Goal: Task Accomplishment & Management: Use online tool/utility

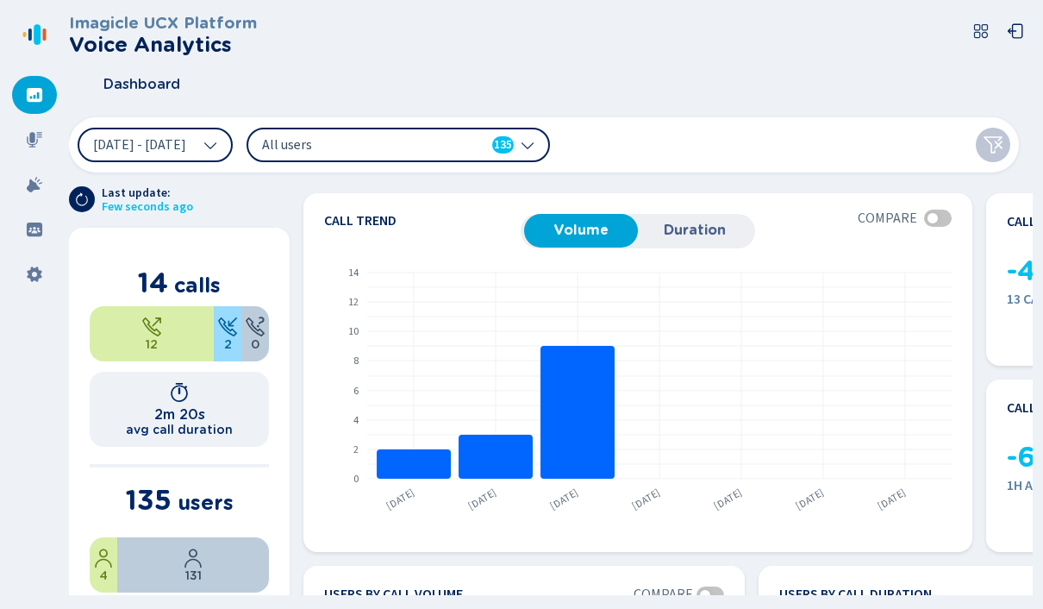
click at [9, 143] on nav at bounding box center [34, 304] width 69 height 609
click at [41, 151] on div at bounding box center [34, 140] width 45 height 38
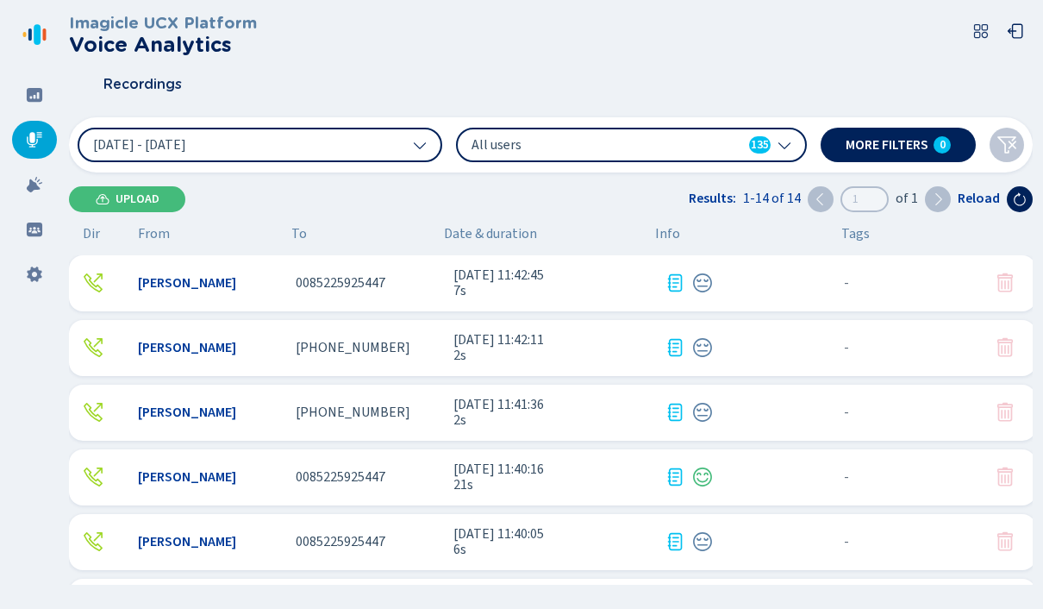
click at [354, 349] on span "[PHONE_NUMBER]" at bounding box center [353, 348] width 115 height 16
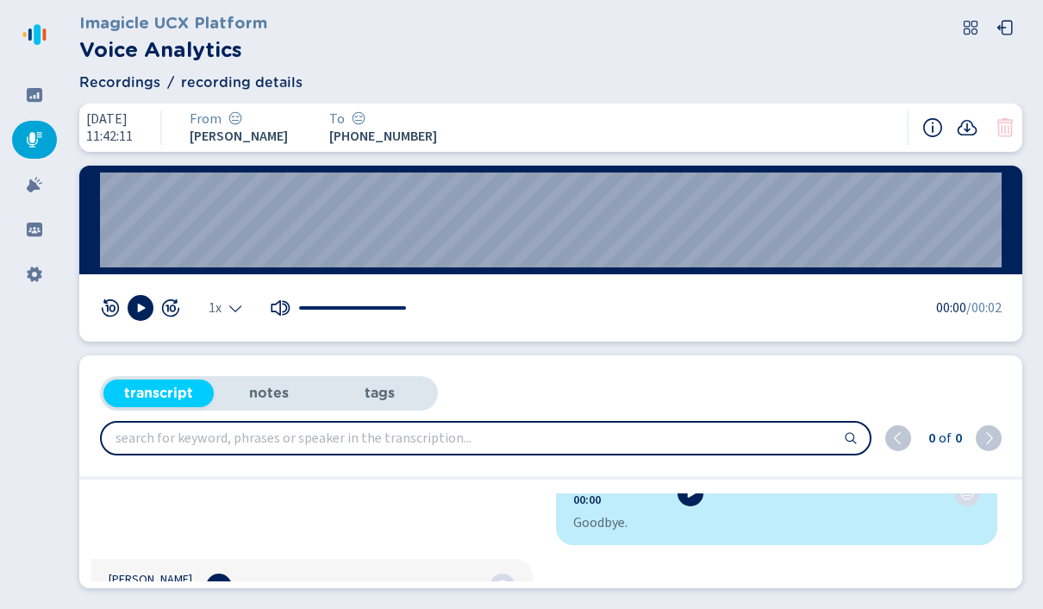
scroll to position [27, 0]
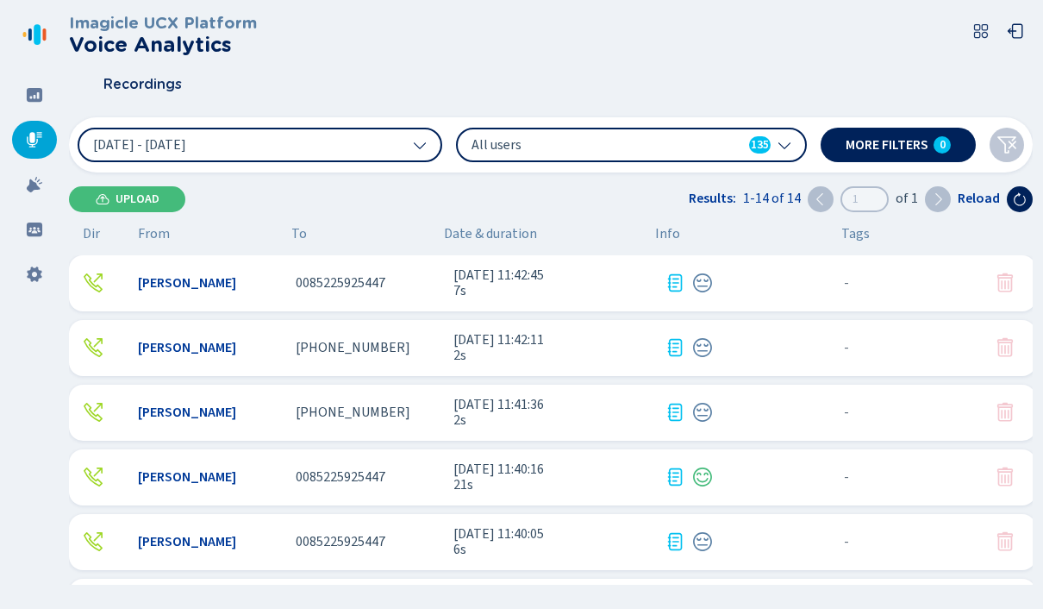
click at [389, 136] on button "[DATE] - [DATE]" at bounding box center [260, 145] width 365 height 34
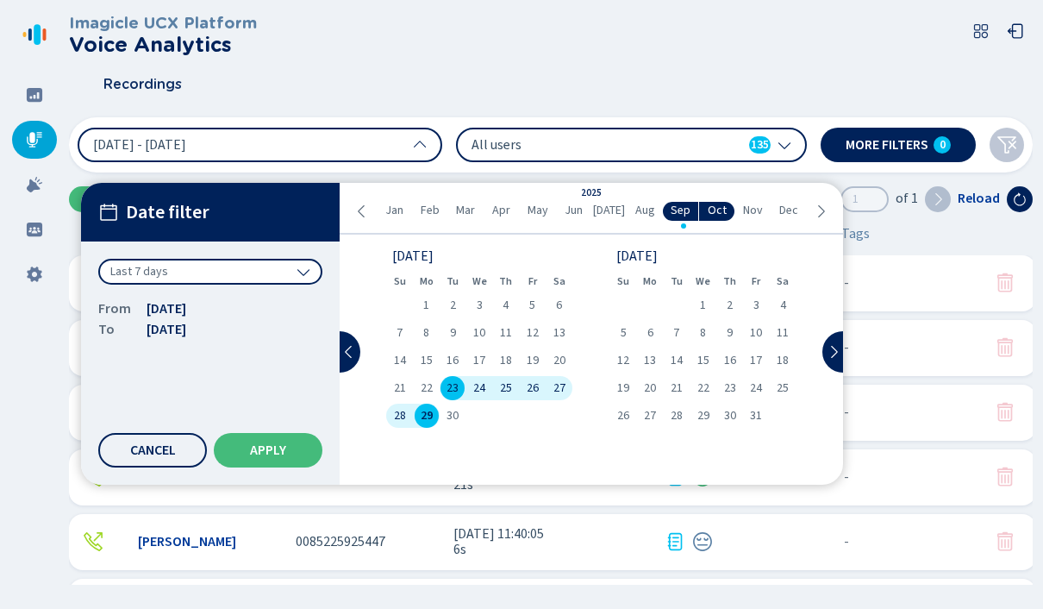
click at [278, 264] on div "Last 7 days" at bounding box center [210, 272] width 224 height 26
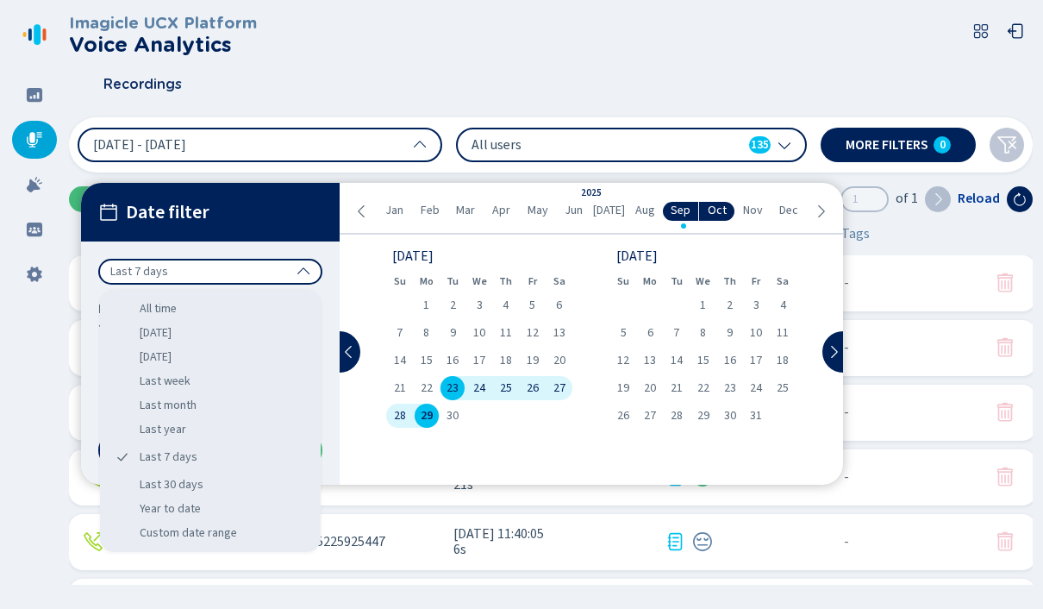
click at [215, 499] on div "Year to date" at bounding box center [210, 509] width 207 height 24
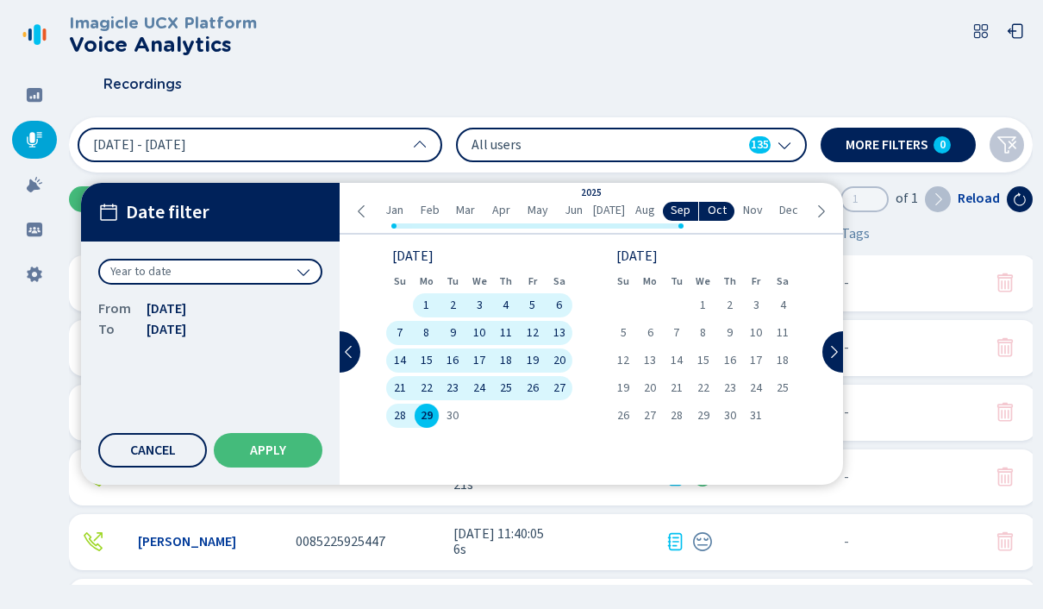
click at [284, 459] on button "Apply" at bounding box center [268, 450] width 109 height 34
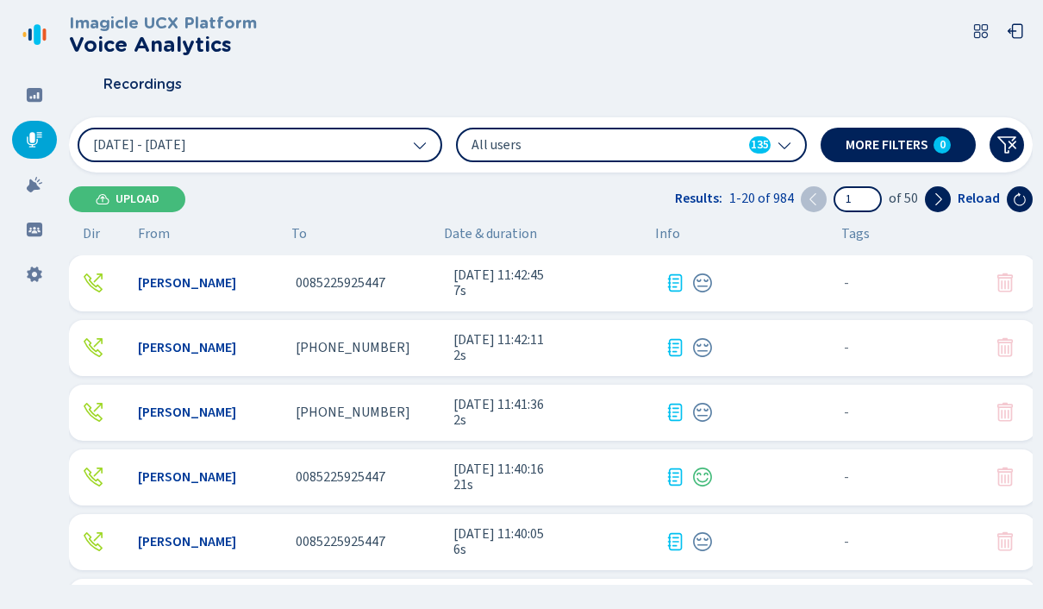
click at [915, 139] on span "More filters" at bounding box center [887, 145] width 83 height 14
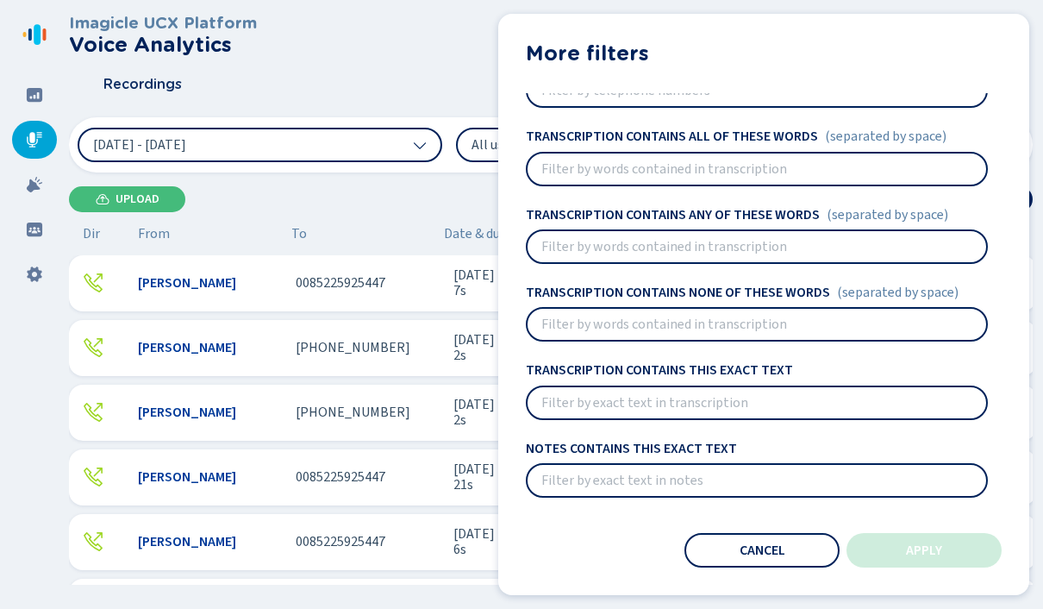
scroll to position [278, 0]
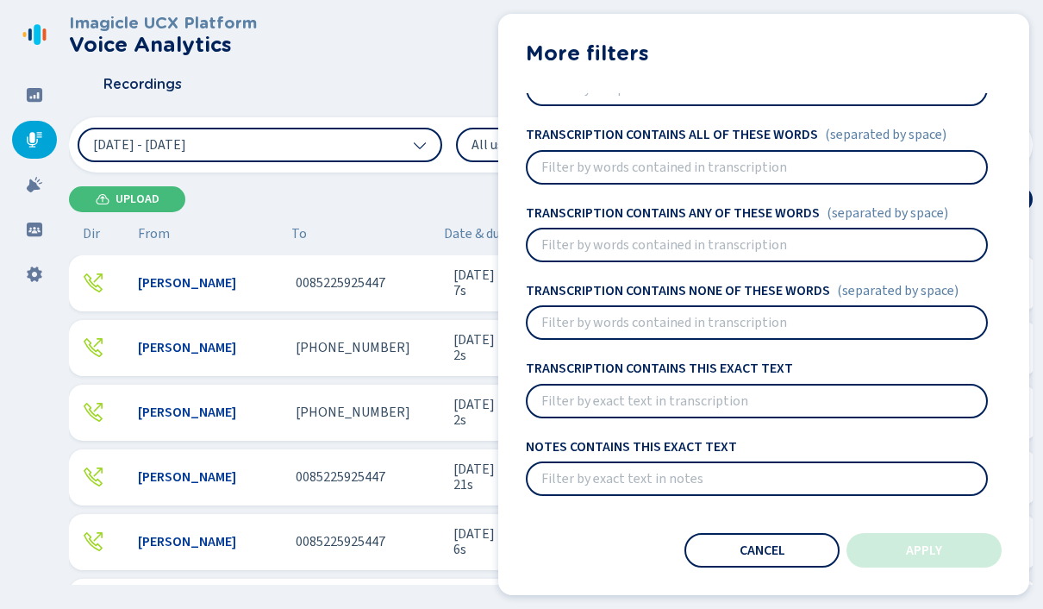
click at [684, 333] on input at bounding box center [757, 322] width 459 height 31
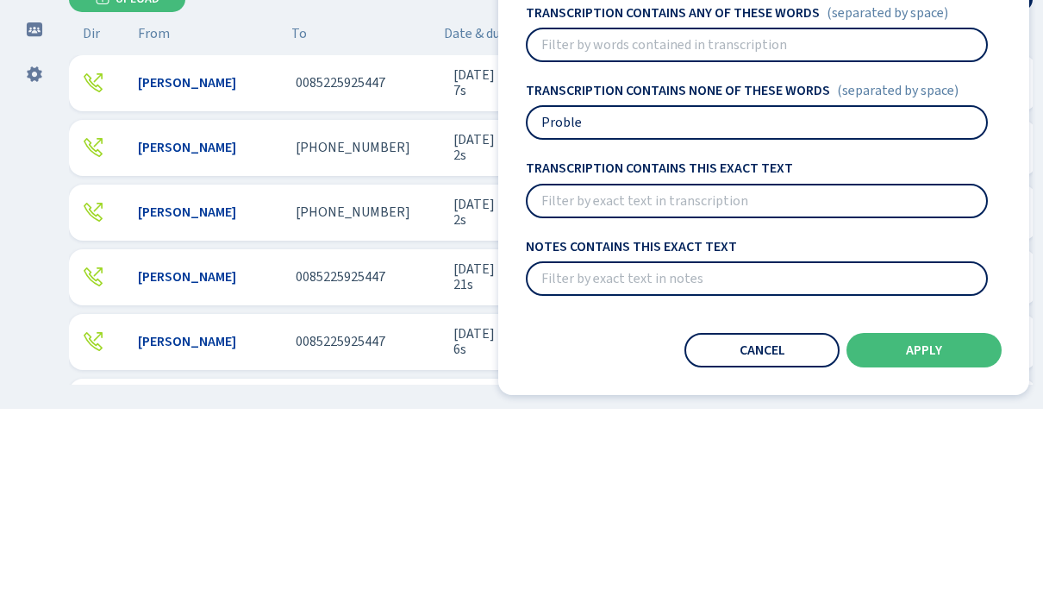
type input "Problem"
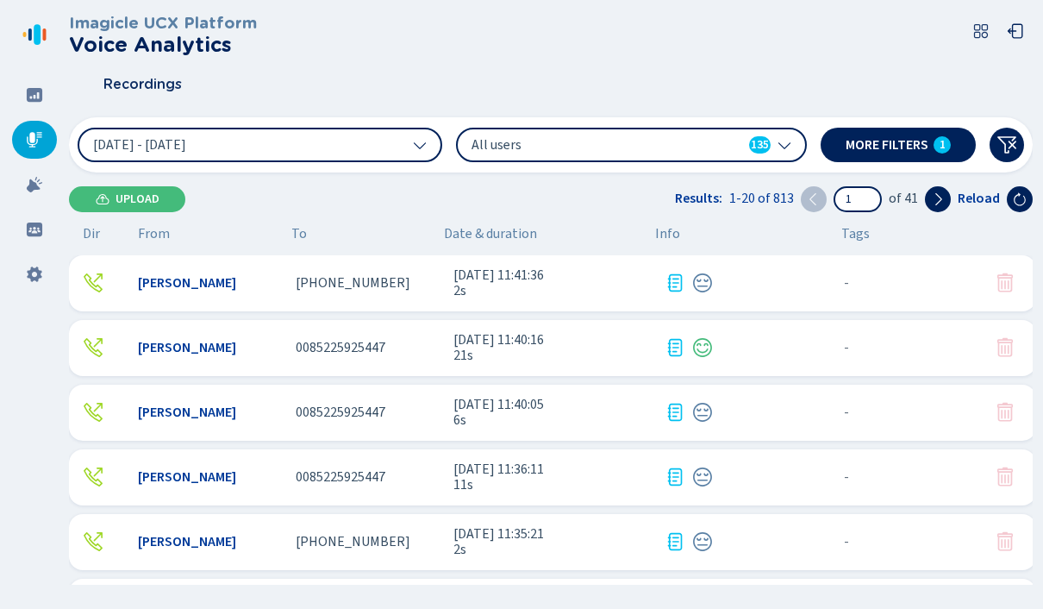
scroll to position [138, 0]
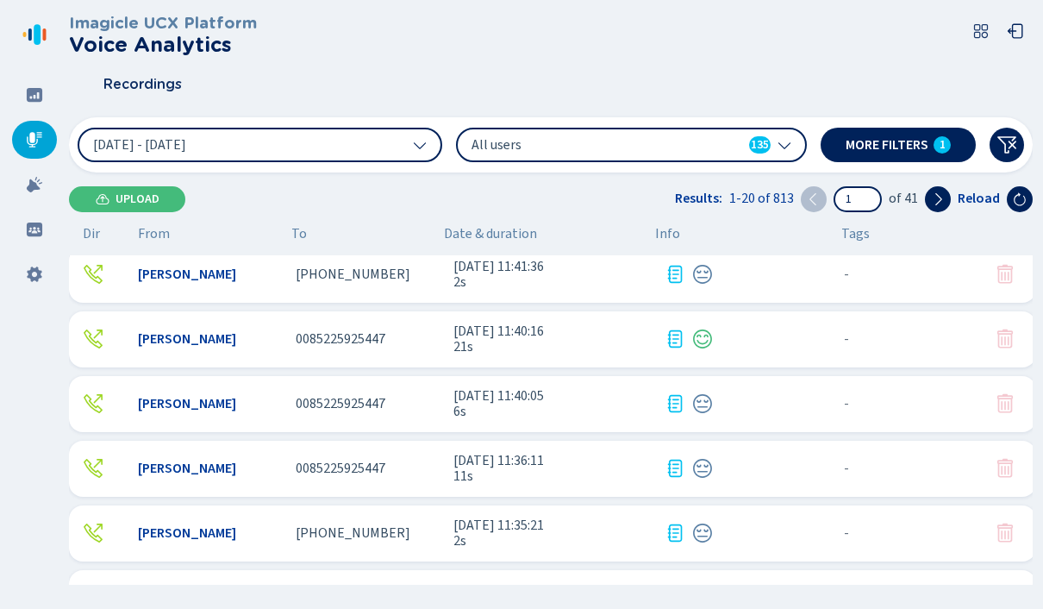
click at [584, 468] on span "11s" at bounding box center [551, 476] width 197 height 16
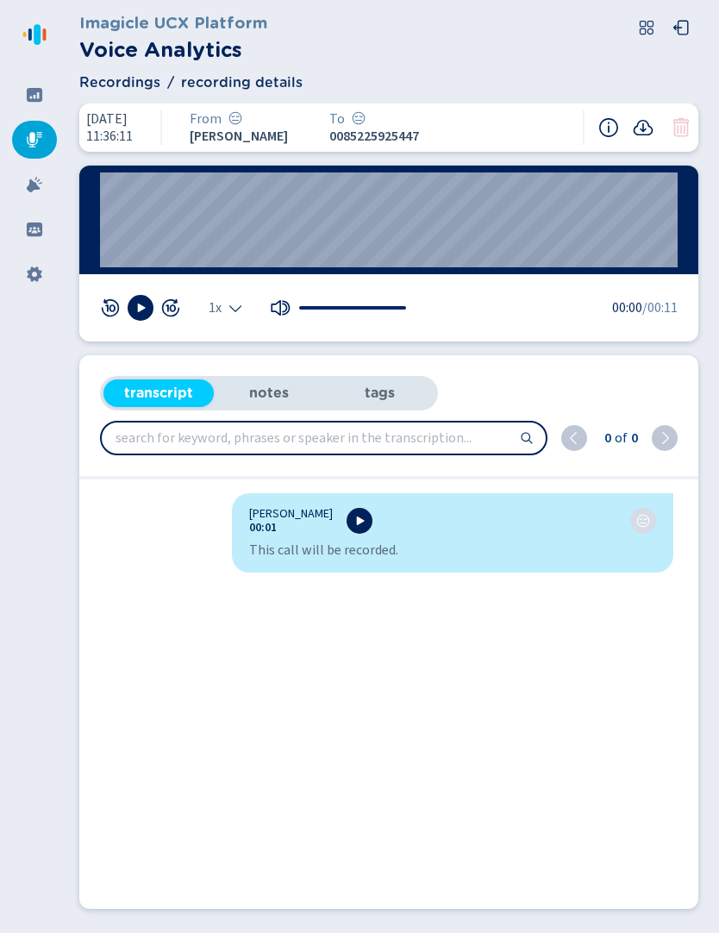
click at [284, 361] on div "transcript notes tags 0 of 0 [PERSON_NAME] 00:01 This call will be recorded. No…" at bounding box center [388, 631] width 619 height 553
click at [278, 390] on li "notes" at bounding box center [269, 393] width 110 height 28
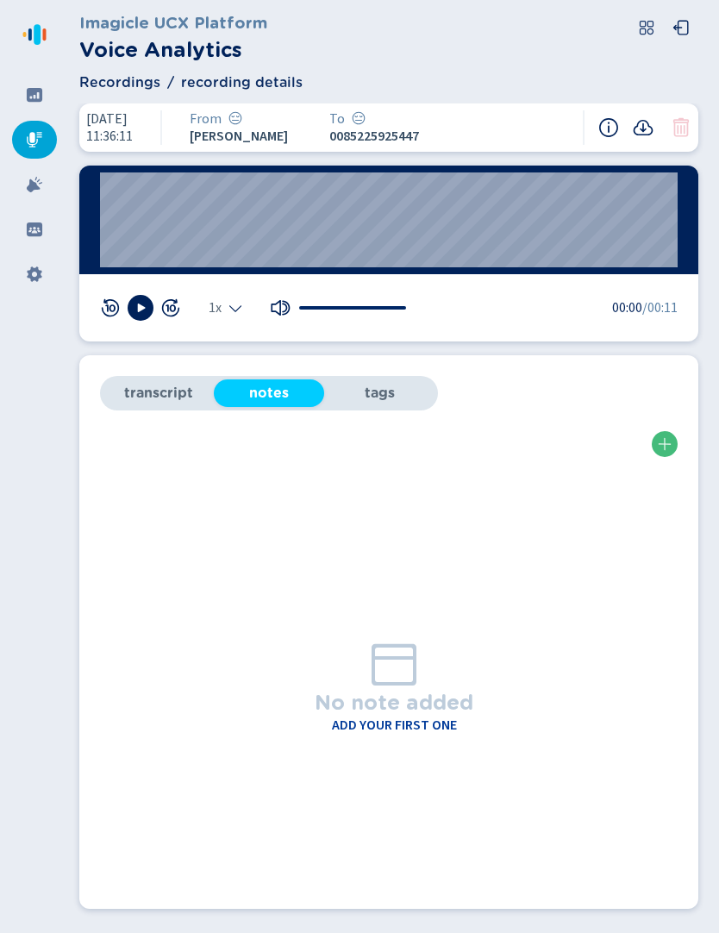
click at [377, 393] on li "tags" at bounding box center [379, 393] width 110 height 28
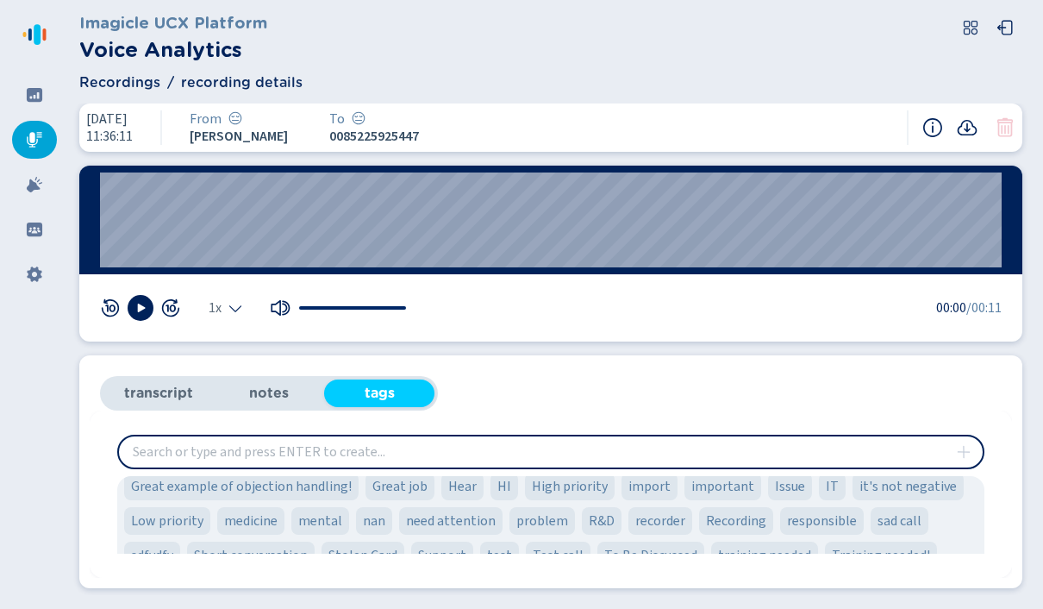
scroll to position [165, 0]
click at [150, 379] on li "transcript" at bounding box center [158, 393] width 110 height 28
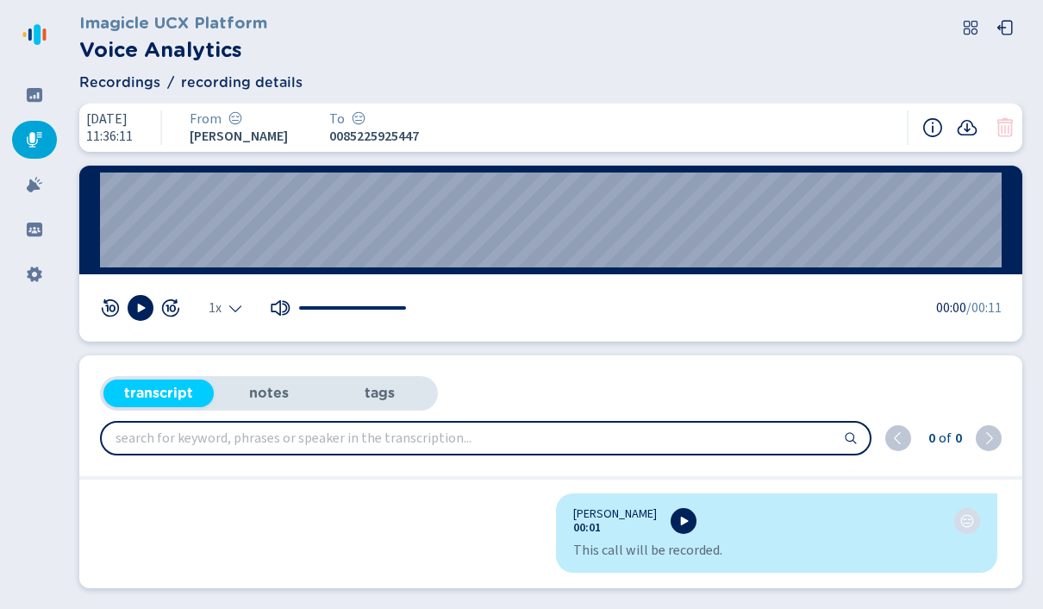
click at [8, 27] on nav at bounding box center [34, 304] width 69 height 609
click at [41, 76] on div at bounding box center [34, 95] width 45 height 38
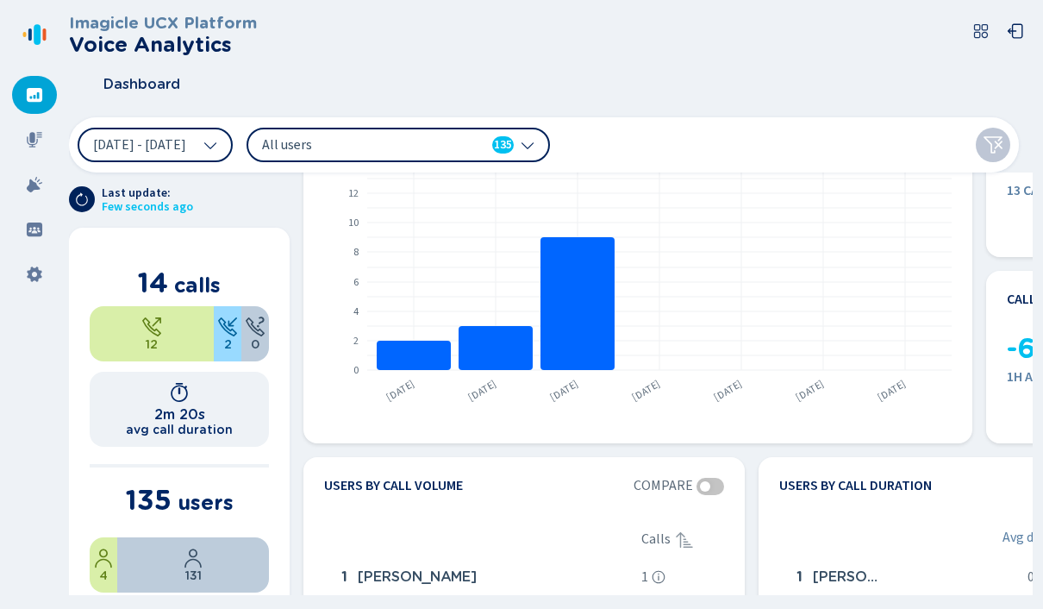
scroll to position [104, 0]
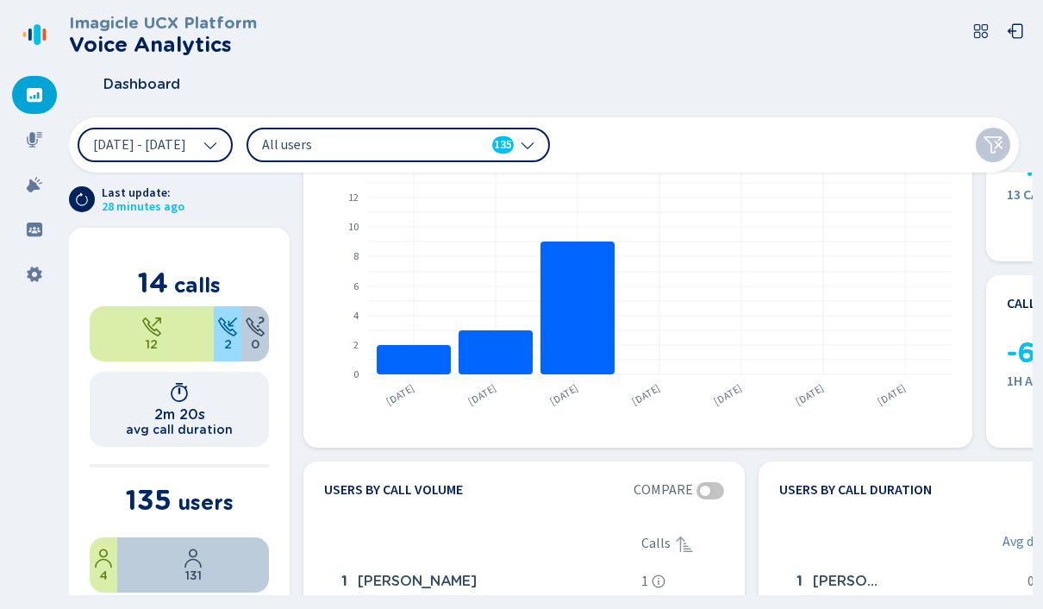
click at [34, 131] on icon at bounding box center [34, 139] width 17 height 17
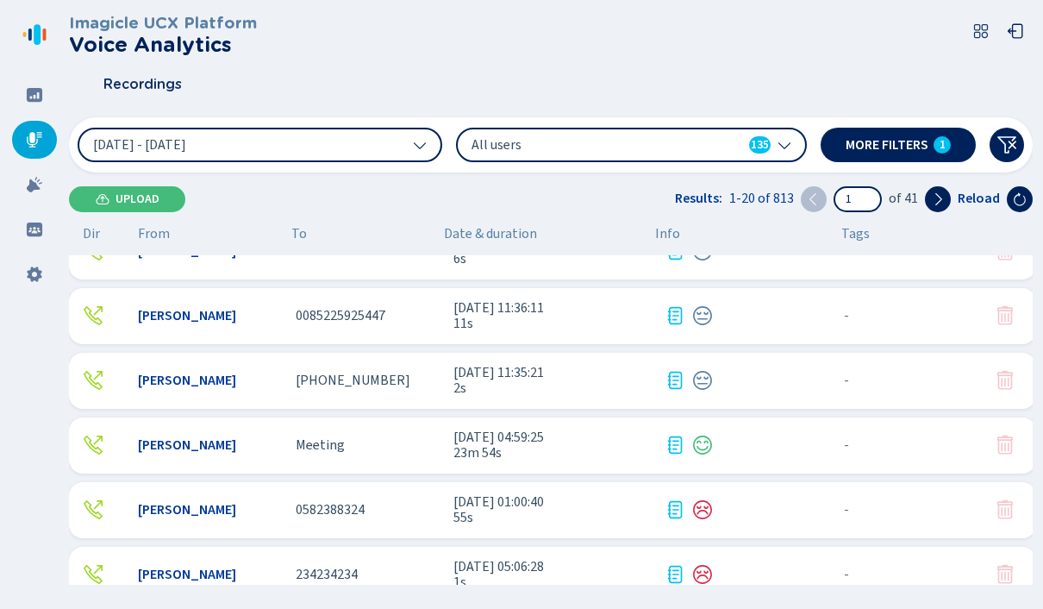
scroll to position [310, 0]
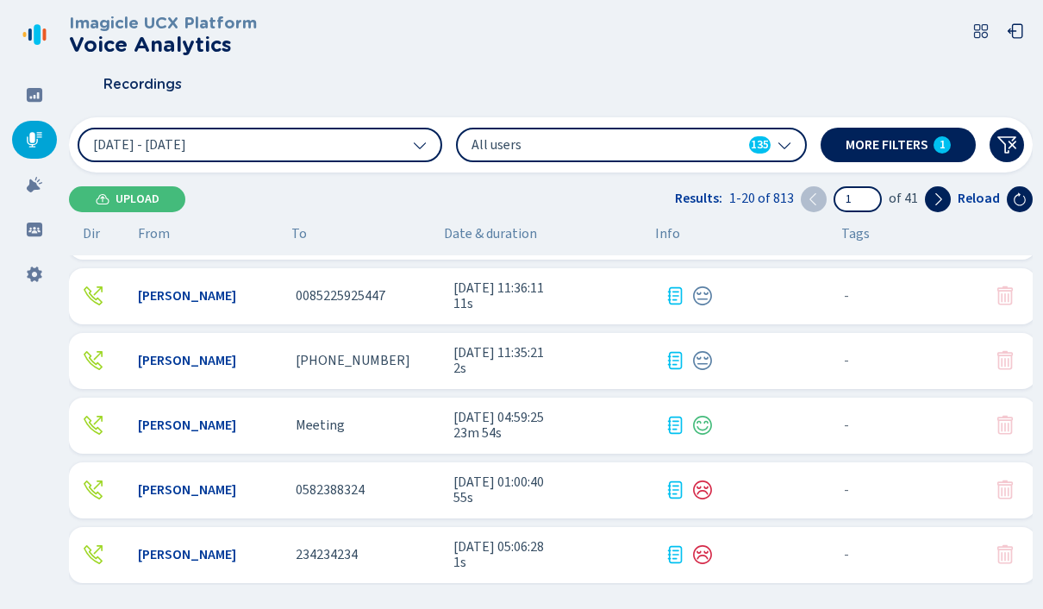
click at [38, 176] on icon at bounding box center [34, 184] width 17 height 17
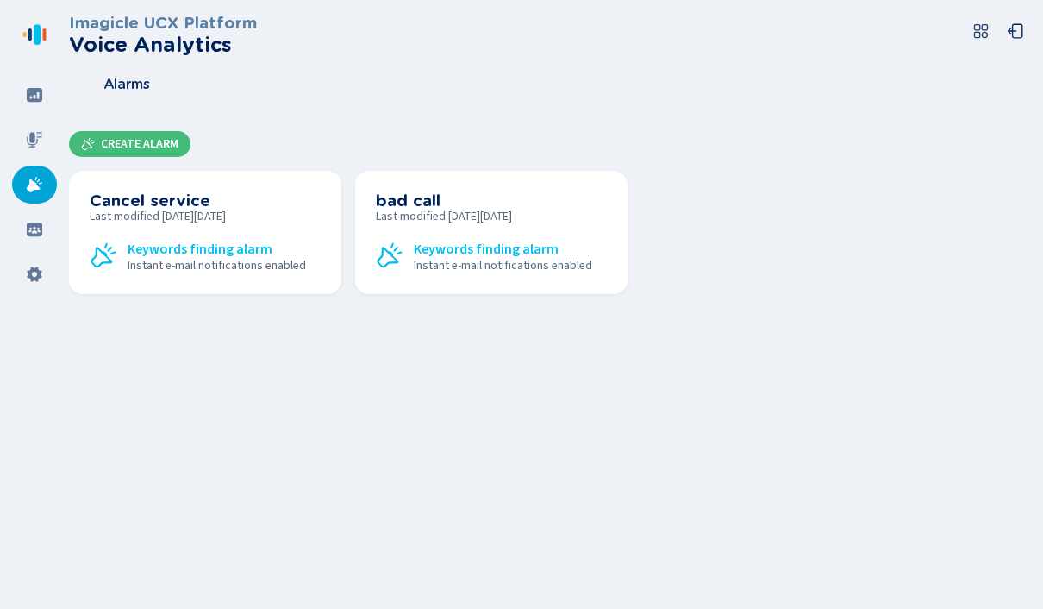
click at [147, 137] on span "Create Alarm" at bounding box center [140, 144] width 78 height 14
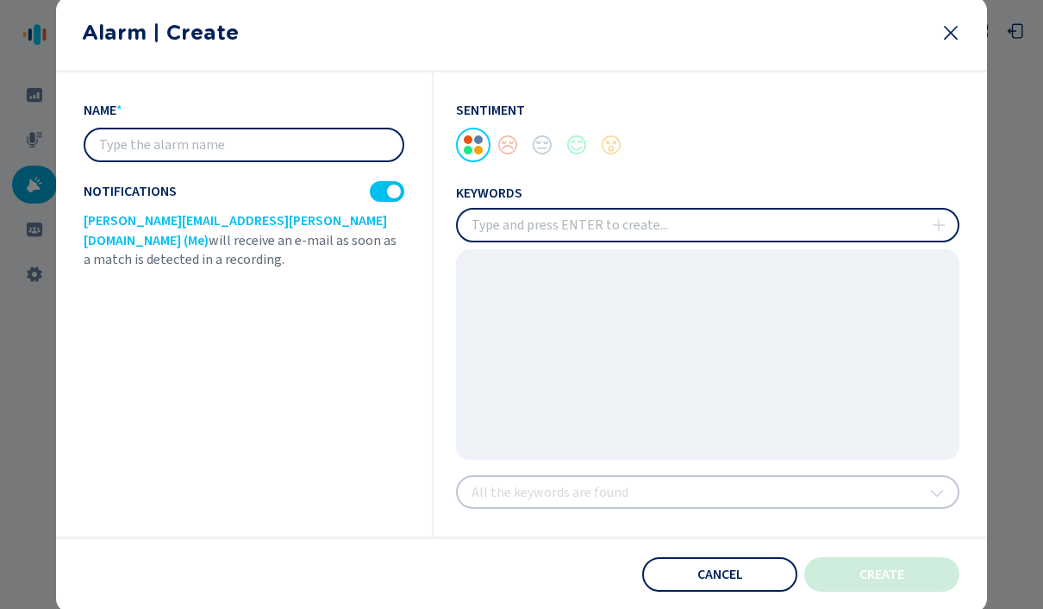
click at [195, 160] on input "text" at bounding box center [243, 144] width 317 height 31
click at [507, 162] on div at bounding box center [507, 145] width 34 height 34
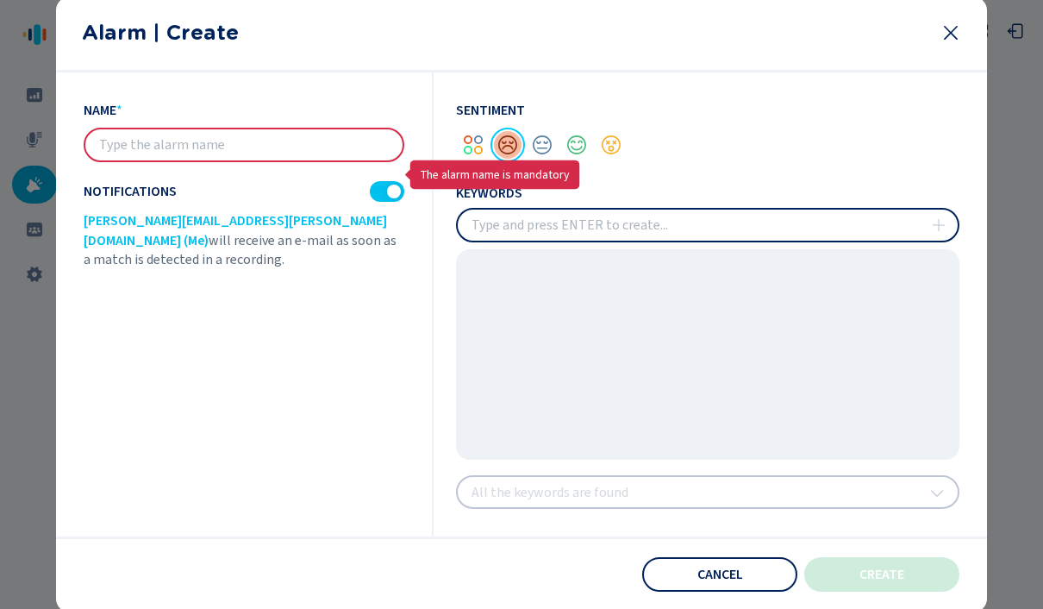
click at [552, 240] on input "insert" at bounding box center [708, 224] width 500 height 31
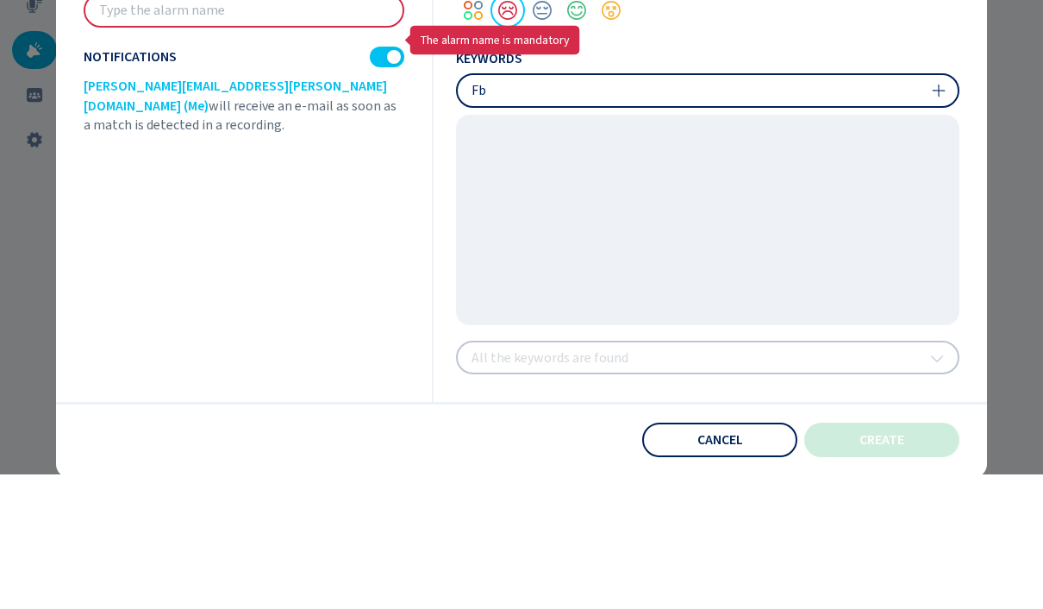
type input "F"
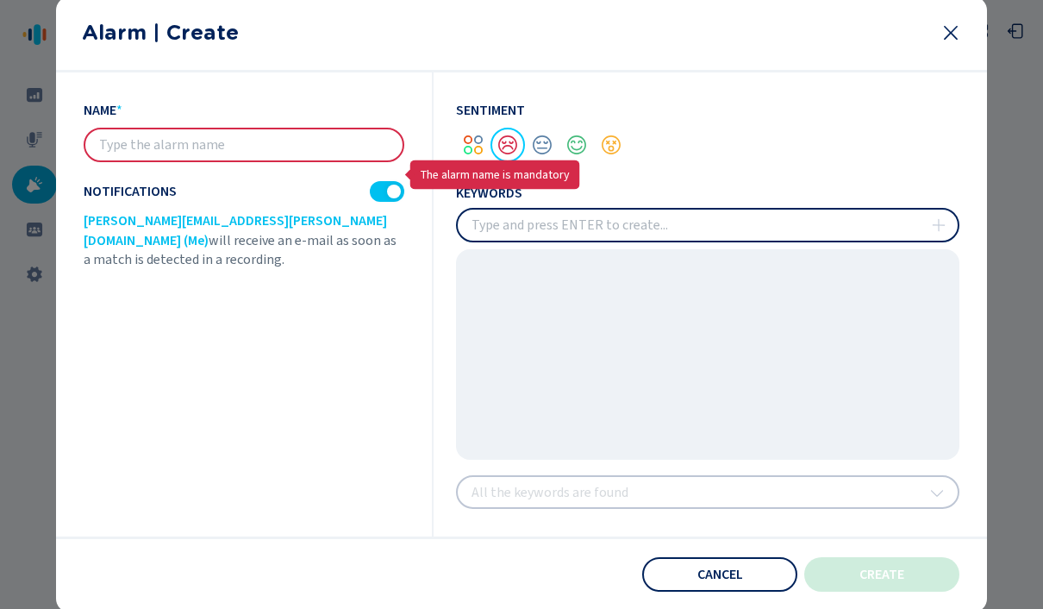
click at [959, 43] on icon at bounding box center [950, 32] width 21 height 21
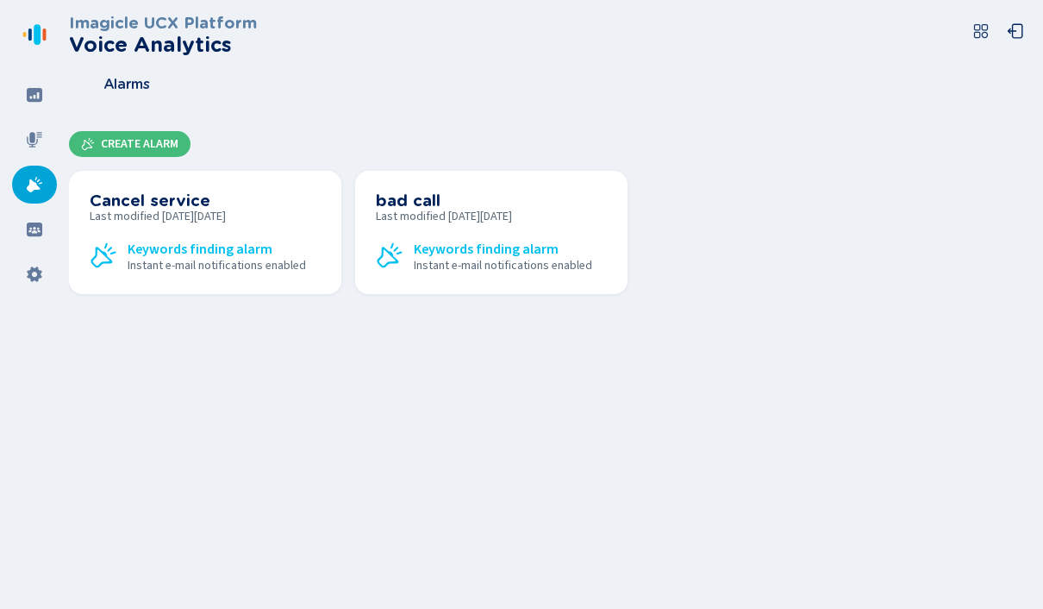
click at [36, 131] on icon at bounding box center [34, 139] width 17 height 17
